Goal: Information Seeking & Learning: Learn about a topic

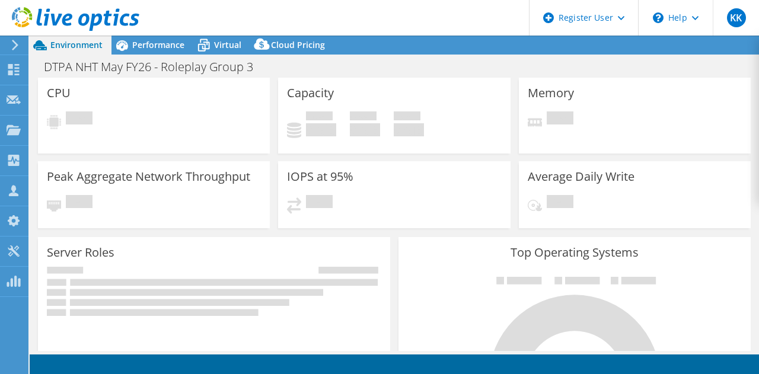
select select "USD"
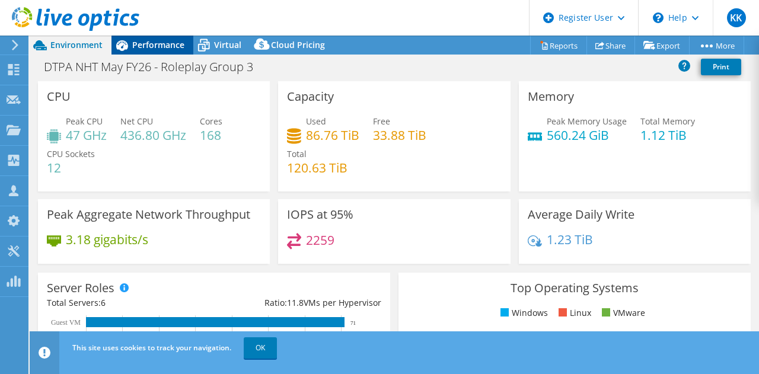
click at [167, 40] on span "Performance" at bounding box center [158, 44] width 52 height 11
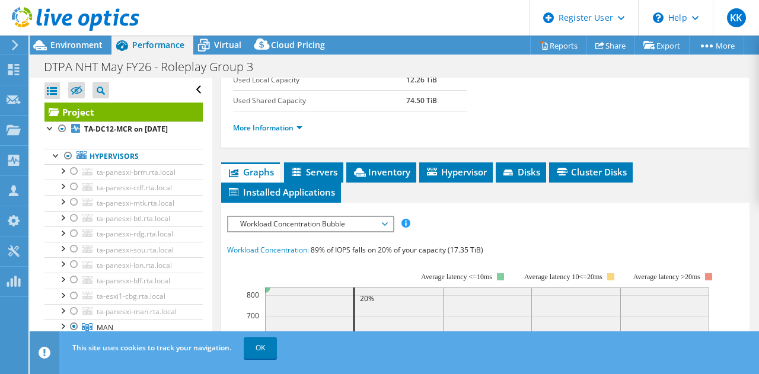
scroll to position [239, 0]
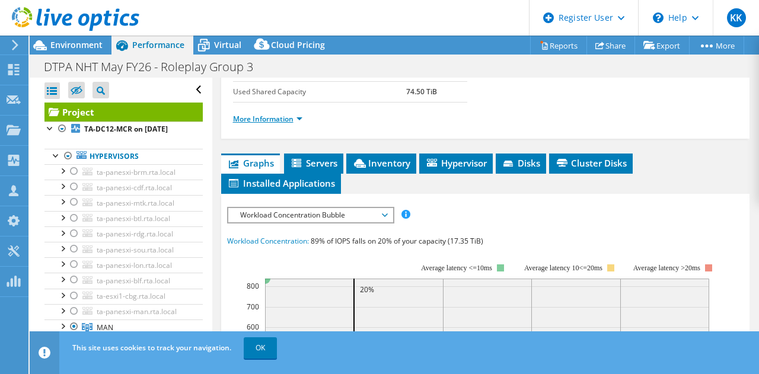
click at [297, 124] on link "More Information" at bounding box center [267, 119] width 69 height 10
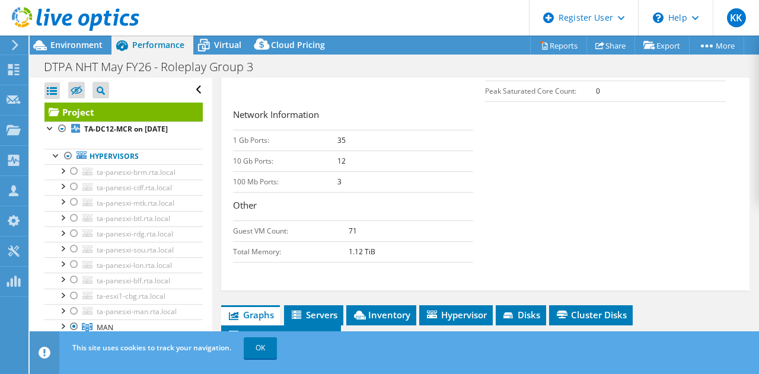
scroll to position [423, 0]
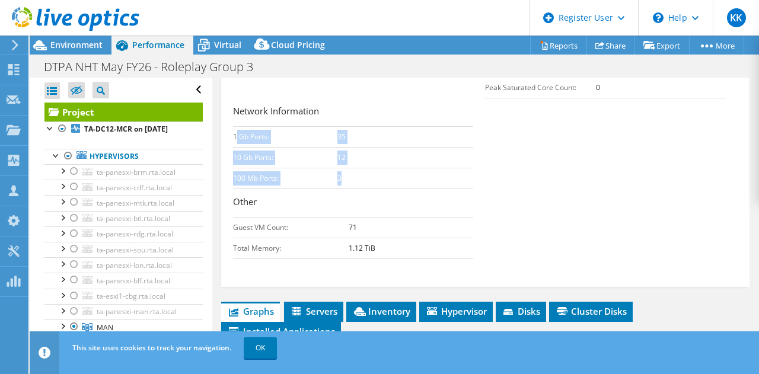
drag, startPoint x: 237, startPoint y: 171, endPoint x: 368, endPoint y: 219, distance: 138.8
click at [368, 189] on tbody "1 Gb Ports: 35 10 Gb Ports: 12 100 Mb Ports: 3" at bounding box center [353, 157] width 241 height 62
click at [368, 189] on td "3" at bounding box center [405, 178] width 136 height 21
